Goal: Information Seeking & Learning: Find specific fact

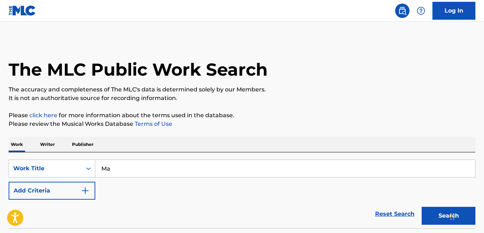
type input "M"
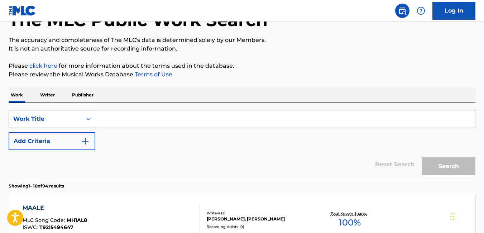
click at [74, 128] on div "Work Title" at bounding box center [52, 119] width 87 height 18
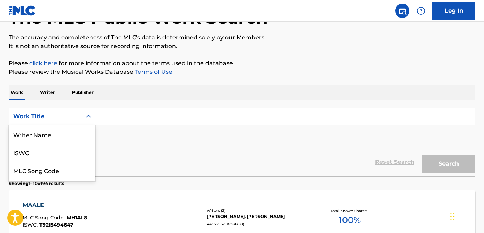
scroll to position [36, 0]
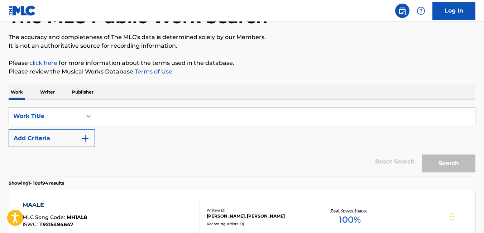
click at [146, 159] on div "Reset Search Search" at bounding box center [242, 161] width 467 height 29
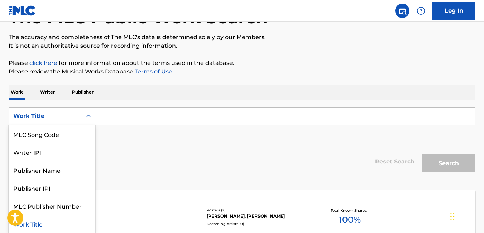
click at [71, 116] on div "Work Title" at bounding box center [45, 116] width 65 height 9
click at [58, 172] on div "Publisher Name" at bounding box center [52, 170] width 86 height 18
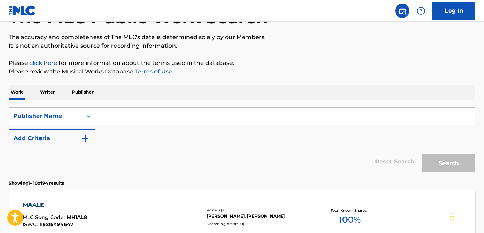
click at [136, 120] on input "Search Form" at bounding box center [285, 116] width 380 height 17
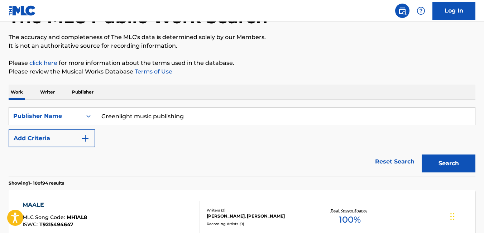
click at [422, 155] on button "Search" at bounding box center [449, 164] width 54 height 18
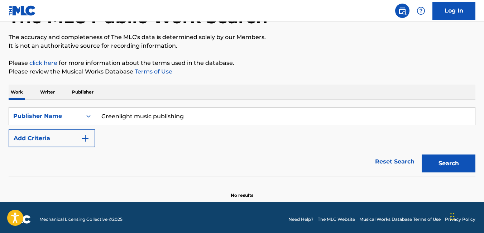
scroll to position [56, 0]
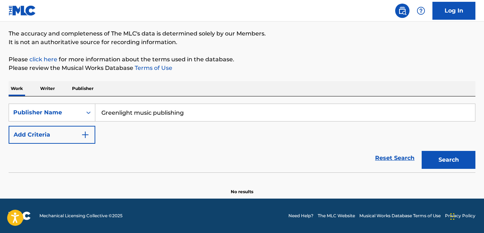
click at [155, 113] on input "Greenlight music publishing" at bounding box center [285, 112] width 380 height 17
click at [177, 118] on input "Greenlight publishing" at bounding box center [285, 112] width 380 height 17
click at [422, 151] on button "Search" at bounding box center [449, 160] width 54 height 18
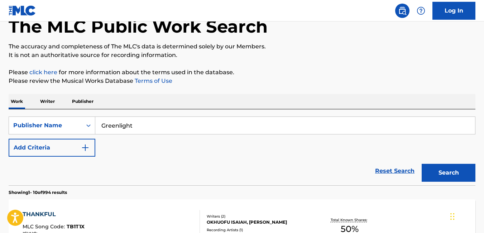
scroll to position [42, 0]
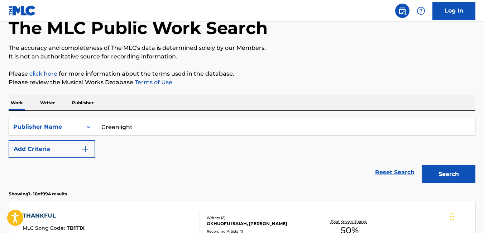
click at [88, 149] on img "Search Form" at bounding box center [85, 149] width 9 height 9
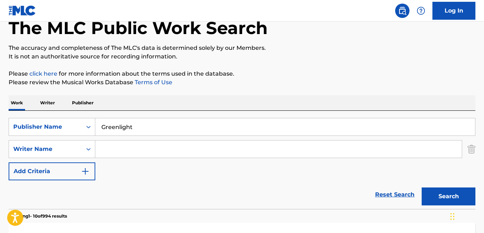
click at [140, 127] on input "Greenlight" at bounding box center [285, 126] width 380 height 17
type input "Greenlight light music"
click at [145, 147] on input "Search Form" at bounding box center [278, 149] width 367 height 17
type input "[PERSON_NAME]"
click at [204, 129] on input "Greenlight light music" at bounding box center [285, 126] width 380 height 17
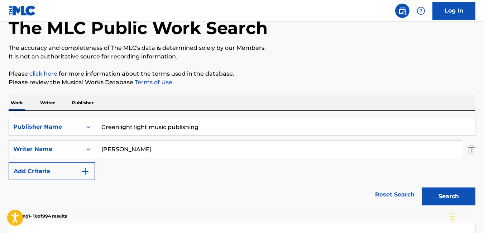
click at [444, 194] on button "Search" at bounding box center [449, 197] width 54 height 18
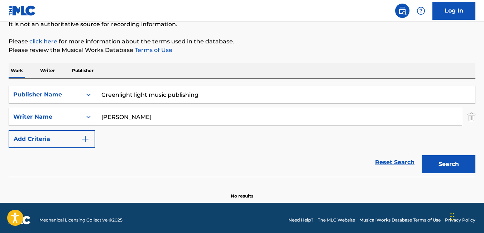
scroll to position [78, 0]
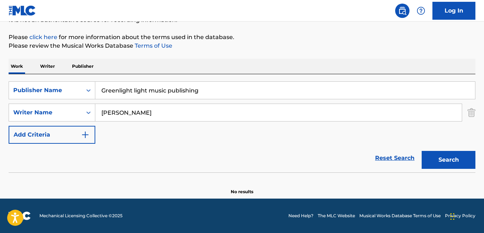
click at [202, 93] on input "Greenlight light music publishing" at bounding box center [285, 90] width 380 height 17
click at [448, 159] on button "Search" at bounding box center [449, 160] width 54 height 18
click at [222, 91] on input "Greenlight" at bounding box center [285, 90] width 380 height 17
click at [456, 157] on button "Search" at bounding box center [449, 160] width 54 height 18
click at [271, 80] on div "SearchWithCriteriaaf9d0a9f-d8fc-45e0-a462-3fdebbd8b923 Publisher Name Greenligh…" at bounding box center [242, 123] width 467 height 98
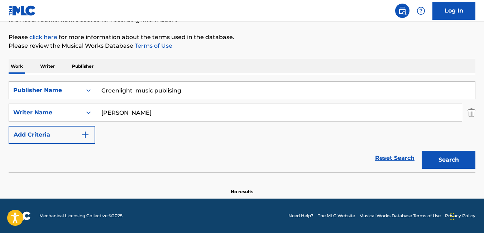
click at [236, 93] on input "Greenlight music publising" at bounding box center [285, 90] width 380 height 17
click at [118, 91] on input "Greenlight music" at bounding box center [285, 90] width 380 height 17
click at [162, 91] on input "Green light music" at bounding box center [285, 90] width 380 height 17
type input "Green light music publishing"
click at [453, 160] on button "Search" at bounding box center [449, 160] width 54 height 18
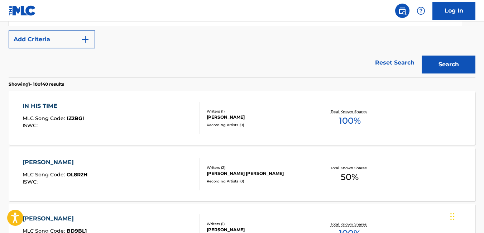
scroll to position [177, 0]
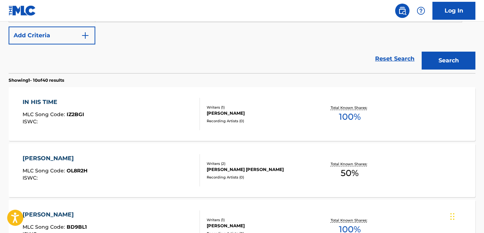
click at [366, 161] on p "Total Known Shares:" at bounding box center [350, 163] width 38 height 5
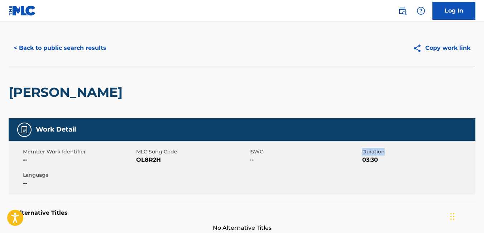
scroll to position [18, 0]
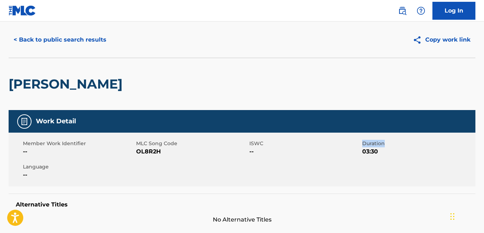
drag, startPoint x: 343, startPoint y: 163, endPoint x: 23, endPoint y: 38, distance: 343.3
click at [23, 38] on button "< Back to public search results" at bounding box center [60, 40] width 103 height 18
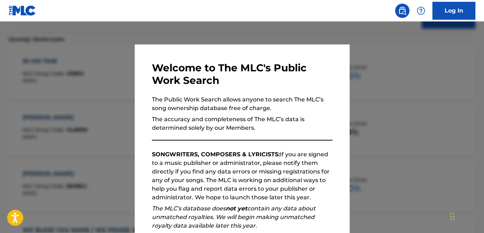
click at [383, 93] on div at bounding box center [242, 138] width 484 height 233
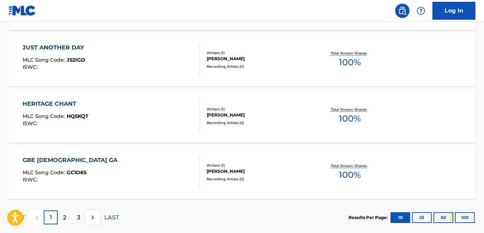
scroll to position [667, 0]
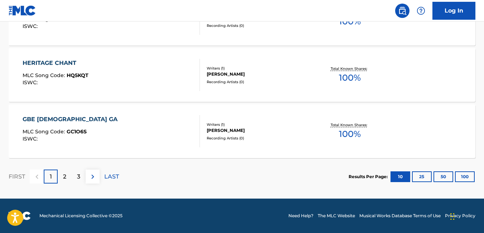
click at [465, 176] on button "100" at bounding box center [465, 176] width 20 height 11
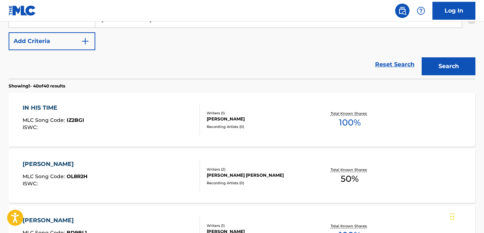
scroll to position [155, 0]
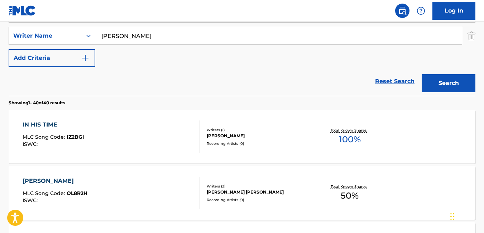
click at [30, 125] on div "IN HIS TIME" at bounding box center [54, 124] width 62 height 9
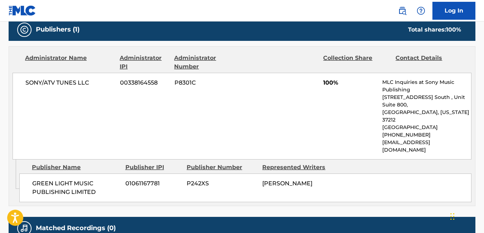
scroll to position [312, 0]
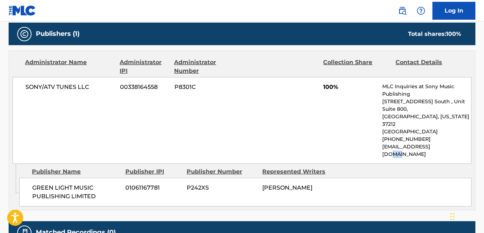
click at [445, 147] on div "SONY/ATV TUNES LLC 00338164558 P8301C 100% MLC Inquiries at Sony Music Publishi…" at bounding box center [242, 120] width 459 height 87
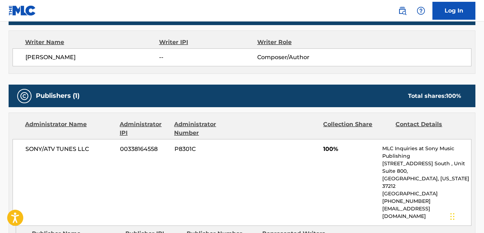
scroll to position [253, 0]
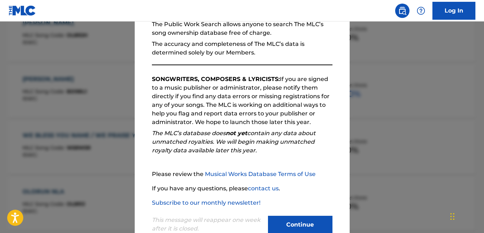
scroll to position [95, 0]
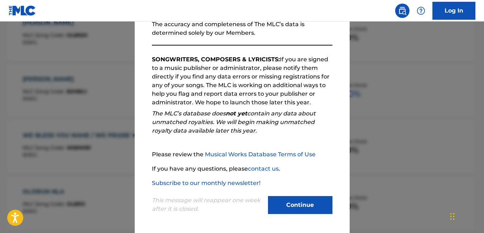
click at [306, 211] on button "Continue" at bounding box center [300, 205] width 65 height 18
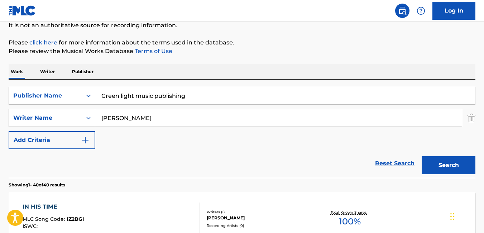
scroll to position [60, 0]
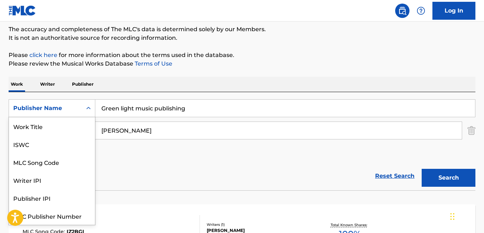
click at [90, 106] on icon "Search Form" at bounding box center [88, 108] width 7 height 7
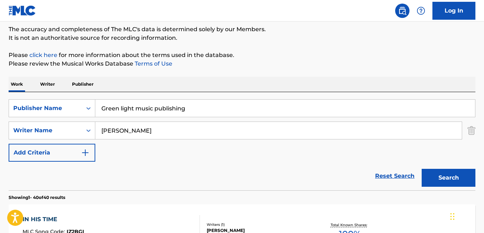
click at [157, 164] on div "Reset Search Search" at bounding box center [242, 176] width 467 height 29
click at [79, 83] on p "Publisher" at bounding box center [83, 84] width 26 height 15
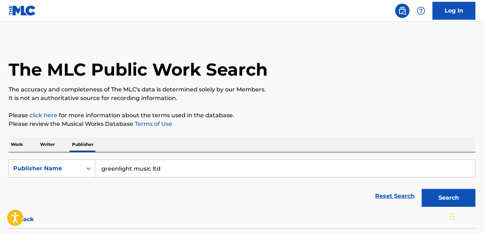
click at [14, 143] on p "Work" at bounding box center [17, 144] width 16 height 15
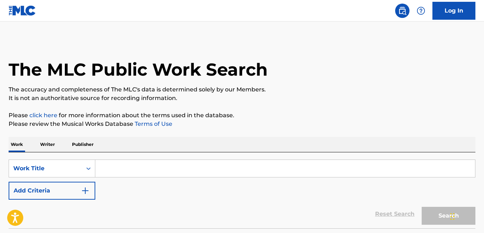
click at [148, 169] on input "Search Form" at bounding box center [285, 168] width 380 height 17
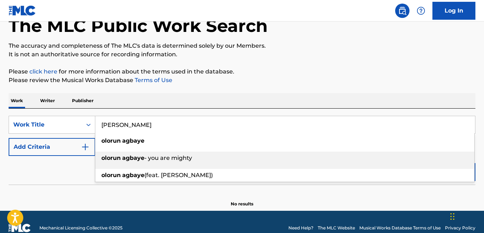
scroll to position [41, 0]
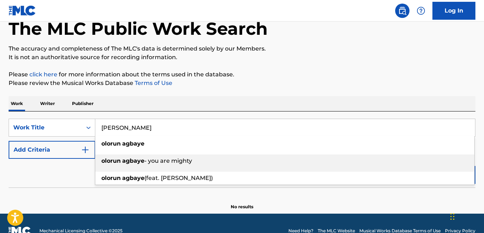
click at [388, 180] on div "[PERSON_NAME] (feat. [PERSON_NAME])" at bounding box center [284, 178] width 379 height 13
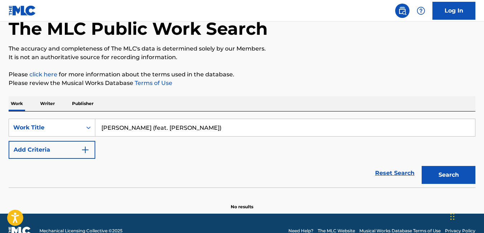
click at [355, 128] on input "[PERSON_NAME] (feat. [PERSON_NAME])" at bounding box center [285, 127] width 380 height 17
click at [162, 199] on section "No results" at bounding box center [242, 200] width 467 height 19
click at [242, 132] on input "[PERSON_NAME] (feat. [PERSON_NAME])" at bounding box center [285, 127] width 380 height 17
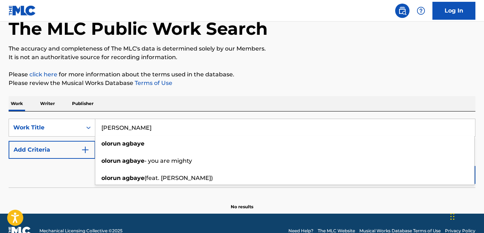
click at [228, 131] on input "[PERSON_NAME]" at bounding box center [285, 127] width 380 height 17
type input "[PERSON_NAME]"
click at [422, 166] on button "Search" at bounding box center [449, 175] width 54 height 18
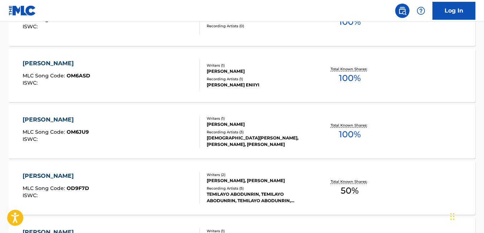
scroll to position [310, 0]
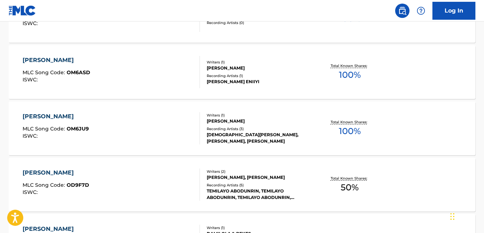
click at [51, 116] on div "[PERSON_NAME]" at bounding box center [56, 116] width 66 height 9
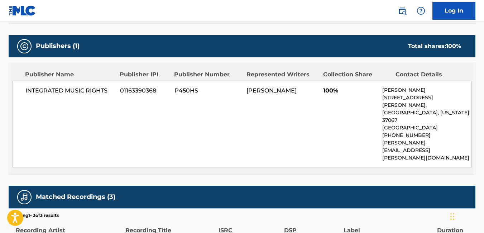
scroll to position [298, 0]
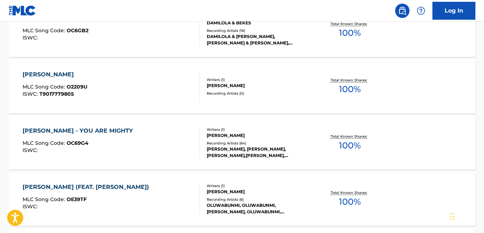
scroll to position [523, 0]
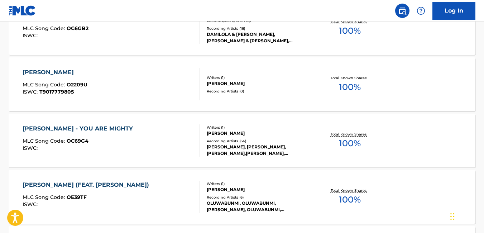
click at [131, 132] on div "[PERSON_NAME] - YOU ARE MIGHTY" at bounding box center [80, 128] width 114 height 9
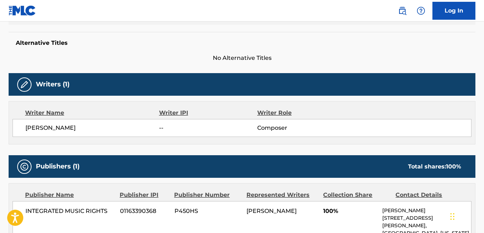
click at [386, 54] on span "No Alternative Titles" at bounding box center [242, 58] width 467 height 9
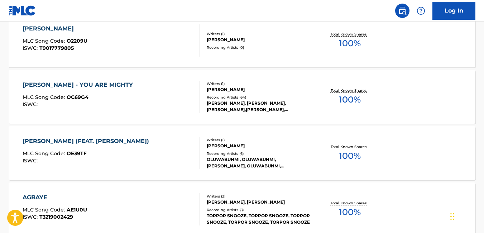
scroll to position [567, 0]
click at [233, 96] on div "Recording Artists ( 64 )" at bounding box center [259, 96] width 104 height 5
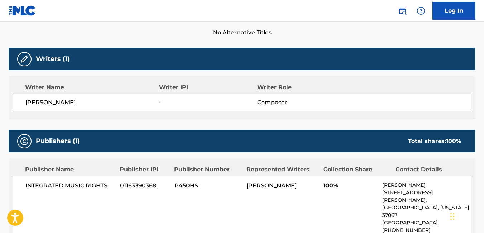
scroll to position [193, 0]
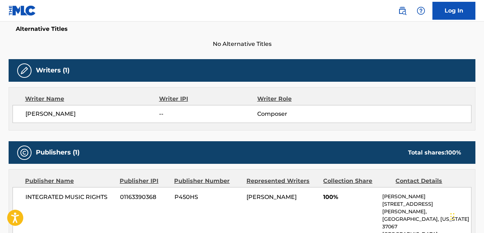
click at [416, 161] on div "Publishers (1) Total shares: 100 %" at bounding box center [242, 152] width 467 height 23
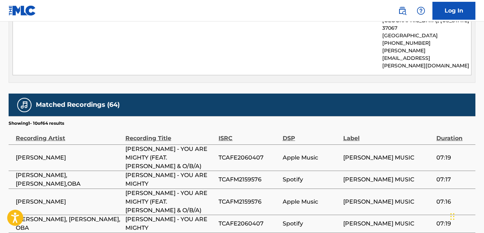
scroll to position [386, 0]
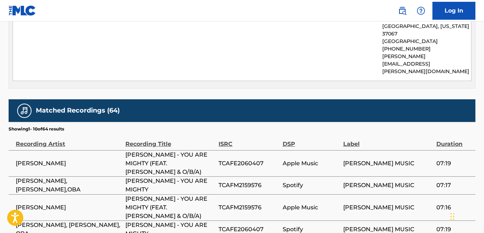
click at [400, 203] on span "[PERSON_NAME] MUSIC" at bounding box center [389, 207] width 90 height 9
click at [421, 176] on td "[PERSON_NAME] MUSIC" at bounding box center [391, 185] width 94 height 18
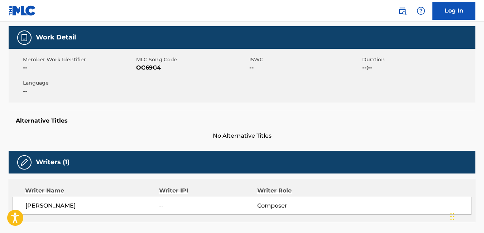
scroll to position [115, 0]
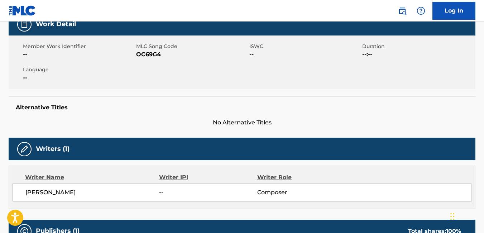
click at [434, 195] on div "[PERSON_NAME] -- Composer" at bounding box center [248, 192] width 446 height 9
click at [442, 177] on div "Writer Name Writer IPI Writer Role" at bounding box center [242, 177] width 459 height 9
click at [446, 169] on div "Writer Name Writer IPI Writer Role [PERSON_NAME] -- Composer" at bounding box center [242, 187] width 467 height 43
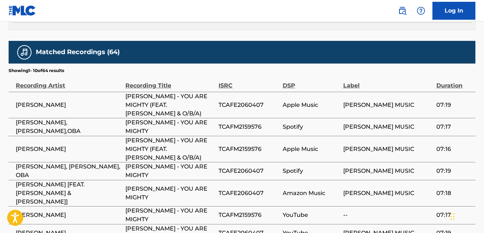
scroll to position [449, 0]
